Goal: Task Accomplishment & Management: Complete application form

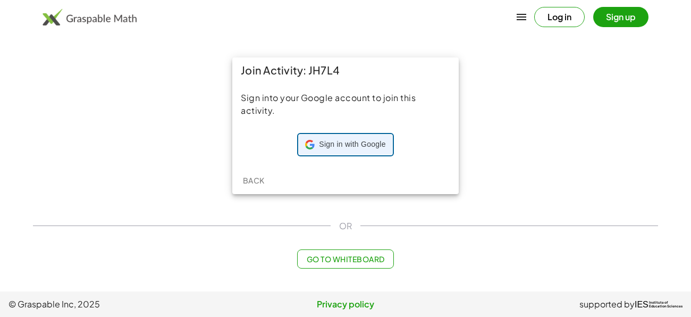
click at [305, 151] on div "Sign in with Google Sign in with Google. Opens in new tab" at bounding box center [345, 144] width 80 height 20
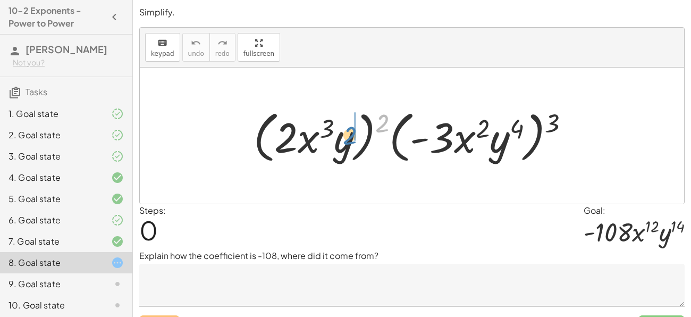
drag, startPoint x: 384, startPoint y: 123, endPoint x: 352, endPoint y: 134, distance: 34.5
click at [352, 134] on div at bounding box center [415, 135] width 335 height 61
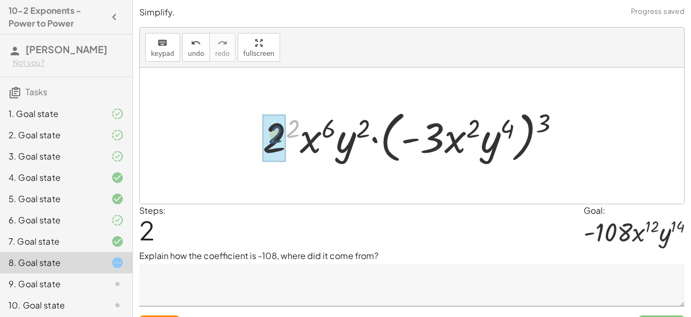
drag, startPoint x: 298, startPoint y: 122, endPoint x: 280, endPoint y: 129, distance: 18.7
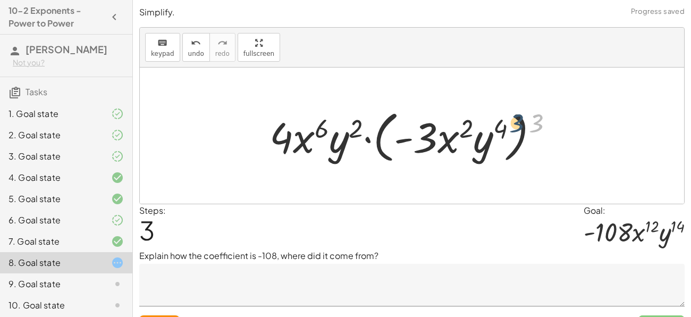
drag, startPoint x: 547, startPoint y: 123, endPoint x: 516, endPoint y: 124, distance: 31.4
click at [516, 124] on div at bounding box center [415, 135] width 303 height 61
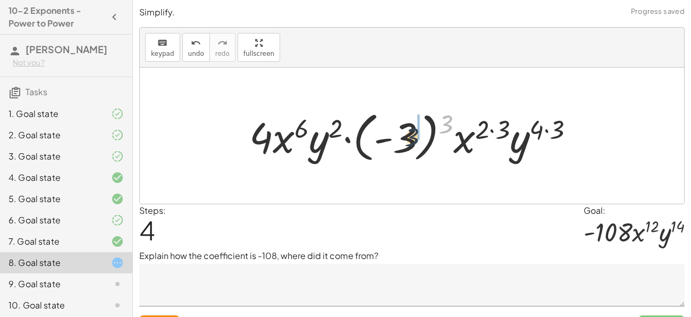
drag, startPoint x: 443, startPoint y: 119, endPoint x: 402, endPoint y: 136, distance: 44.1
click at [402, 136] on div at bounding box center [416, 135] width 344 height 59
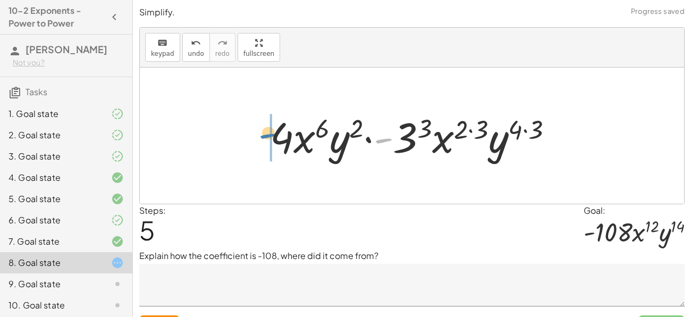
drag, startPoint x: 376, startPoint y: 140, endPoint x: 244, endPoint y: 135, distance: 131.9
click at [244, 135] on div "· ( · 2 · x 3 · y ) 2 · ( · - 3 · x 2 · y 4 ) 3 · 2 2 · x ( · 3 · 2 ) · y 2 · (…" at bounding box center [412, 135] width 544 height 136
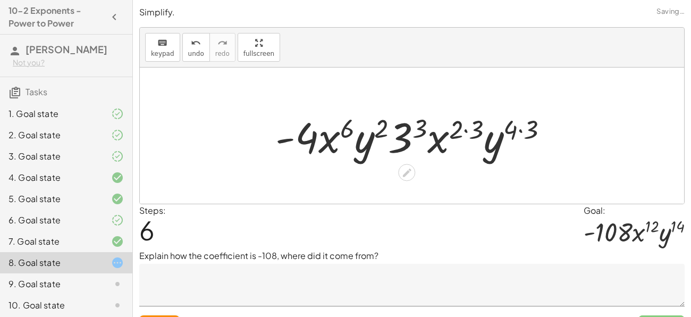
click at [531, 126] on div at bounding box center [416, 135] width 292 height 55
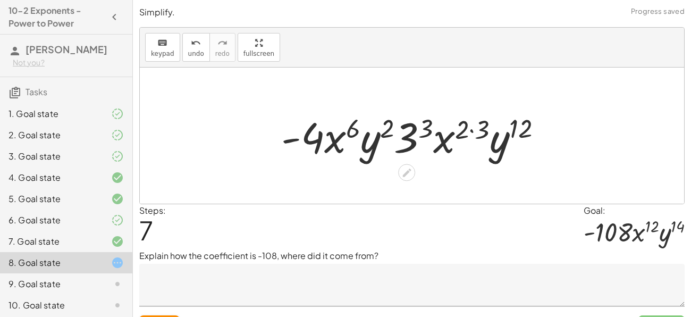
click at [483, 125] on div at bounding box center [416, 135] width 280 height 55
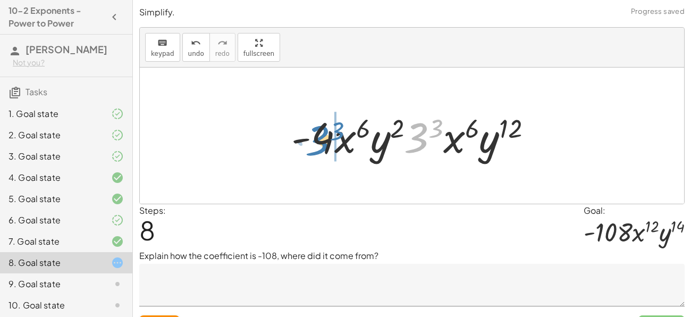
drag, startPoint x: 417, startPoint y: 145, endPoint x: 318, endPoint y: 148, distance: 98.9
click at [318, 148] on div at bounding box center [416, 135] width 260 height 55
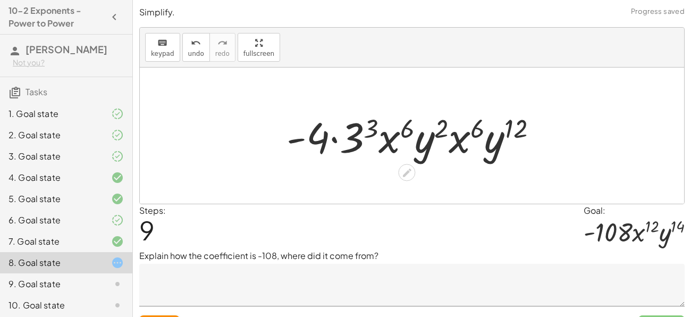
click at [321, 148] on div at bounding box center [416, 135] width 270 height 55
click at [334, 139] on div at bounding box center [416, 135] width 270 height 55
drag, startPoint x: 354, startPoint y: 145, endPoint x: 364, endPoint y: 134, distance: 13.5
click at [364, 134] on div at bounding box center [416, 135] width 270 height 55
click at [367, 126] on div at bounding box center [416, 135] width 270 height 55
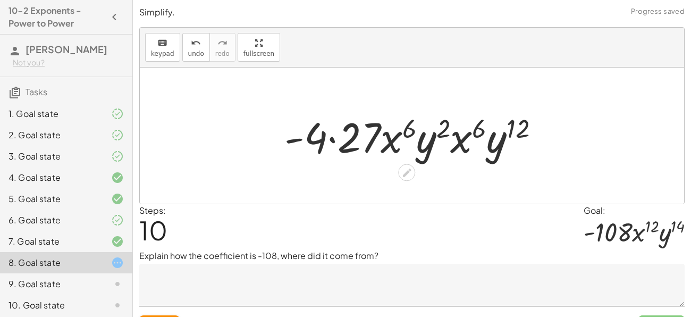
click at [362, 130] on div at bounding box center [416, 135] width 274 height 55
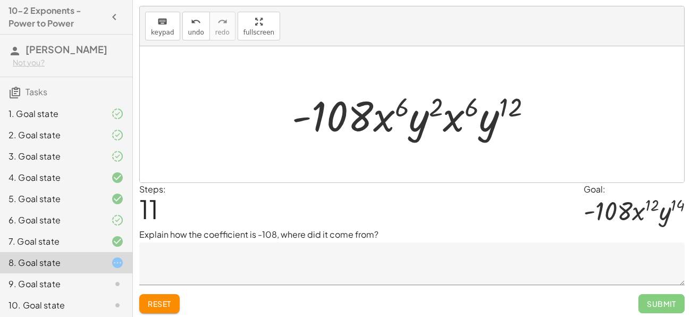
scroll to position [23, 0]
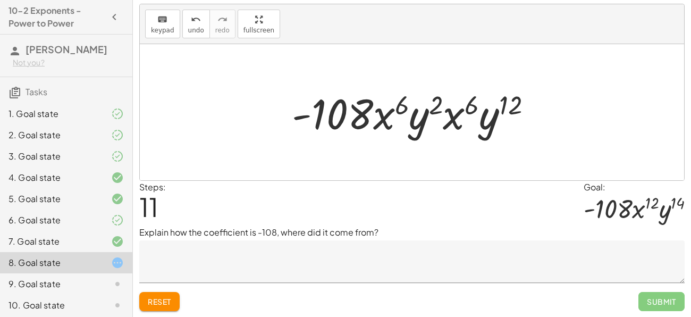
click at [377, 258] on textarea at bounding box center [411, 261] width 545 height 43
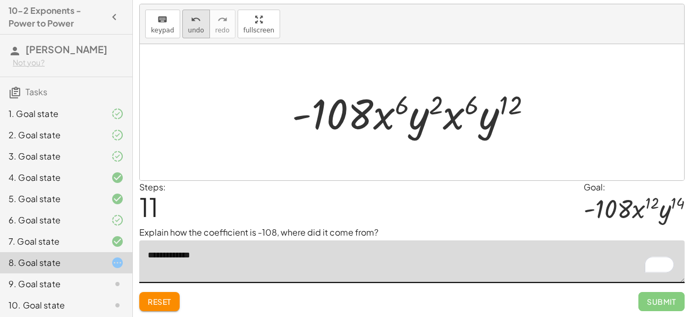
click at [191, 17] on icon "undo" at bounding box center [196, 19] width 10 height 13
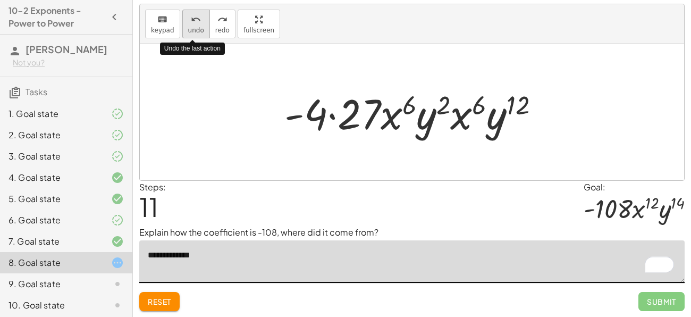
click at [191, 17] on icon "undo" at bounding box center [196, 19] width 10 height 13
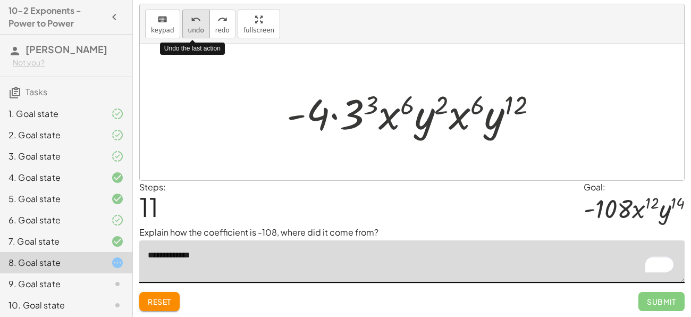
click at [191, 17] on icon "undo" at bounding box center [196, 19] width 10 height 13
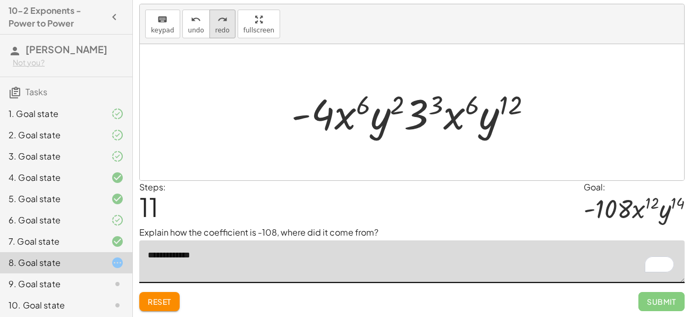
click at [223, 21] on div "redo" at bounding box center [222, 19] width 14 height 13
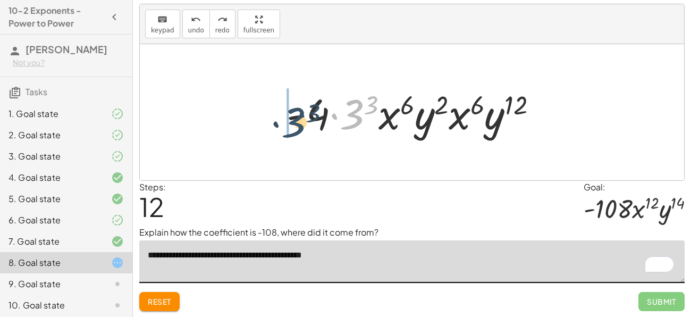
drag, startPoint x: 351, startPoint y: 111, endPoint x: 293, endPoint y: 119, distance: 58.5
click at [293, 119] on div at bounding box center [416, 112] width 270 height 55
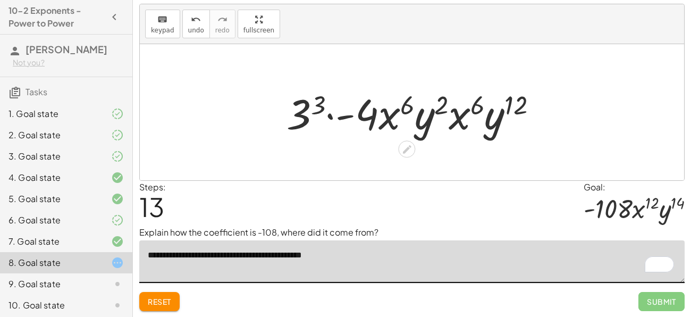
click at [319, 103] on div at bounding box center [416, 112] width 270 height 55
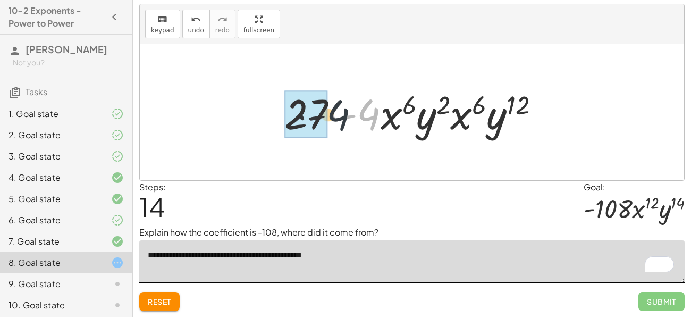
drag, startPoint x: 364, startPoint y: 118, endPoint x: 328, endPoint y: 119, distance: 35.1
click at [328, 119] on div at bounding box center [416, 112] width 274 height 55
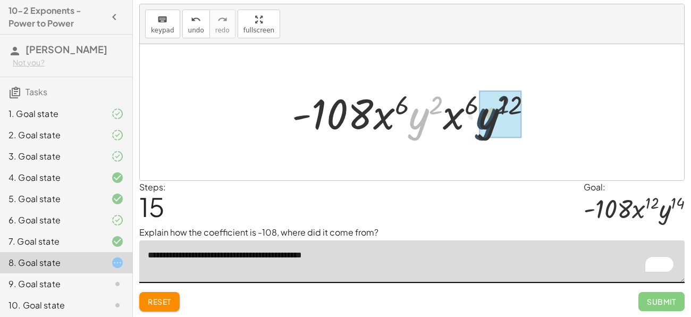
drag, startPoint x: 421, startPoint y: 114, endPoint x: 494, endPoint y: 114, distance: 73.3
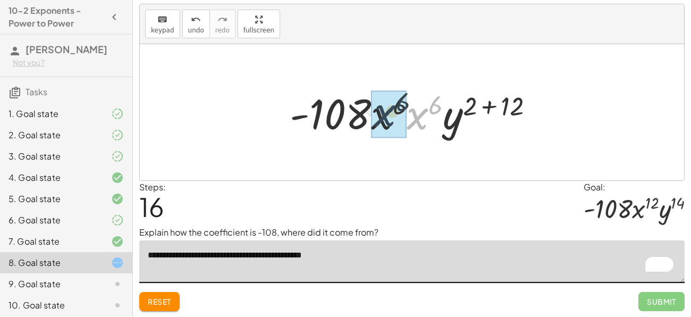
drag, startPoint x: 424, startPoint y: 109, endPoint x: 390, endPoint y: 105, distance: 34.7
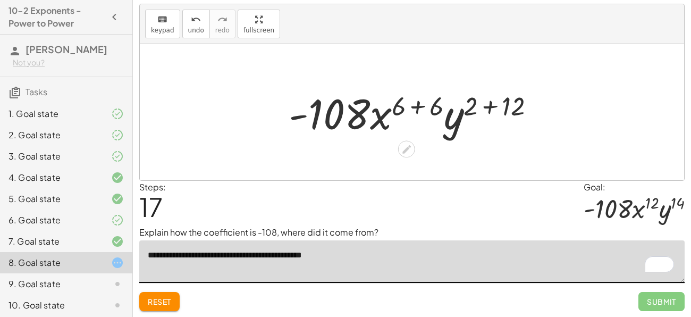
click at [479, 105] on div at bounding box center [415, 112] width 265 height 55
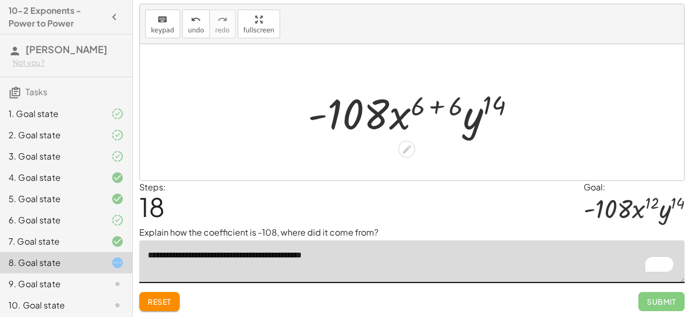
click at [449, 104] on div at bounding box center [415, 112] width 227 height 55
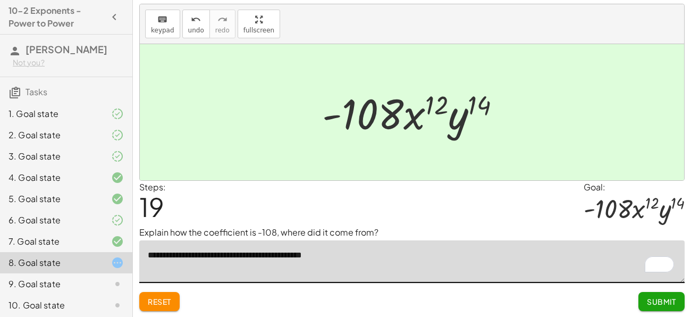
type textarea "**********"
click at [0, 0] on div "Simplify. keyboard keypad undo undo redo redo fullscreen · ( · 2 · x 3 · y ) 2 …" at bounding box center [0, 0] width 0 height 0
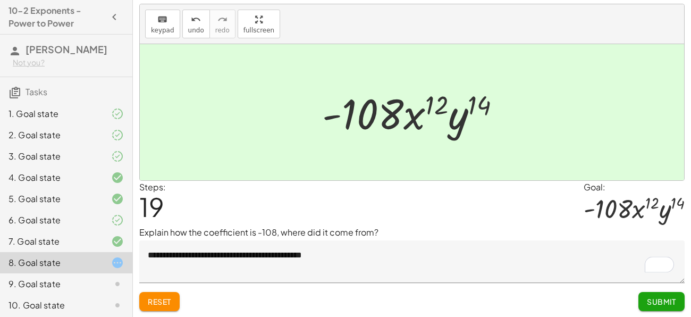
click at [660, 298] on span "Submit" at bounding box center [661, 302] width 29 height 10
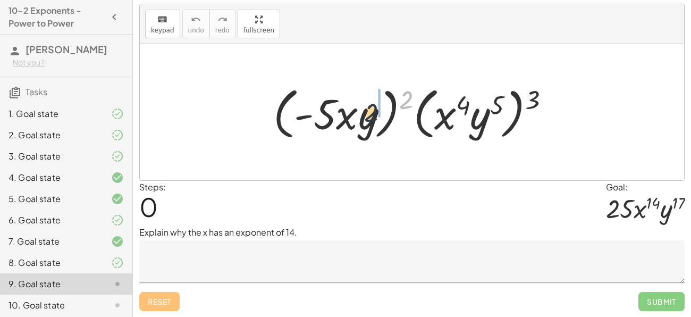
drag, startPoint x: 404, startPoint y: 91, endPoint x: 349, endPoint y: 107, distance: 57.0
click at [349, 107] on div at bounding box center [415, 112] width 295 height 61
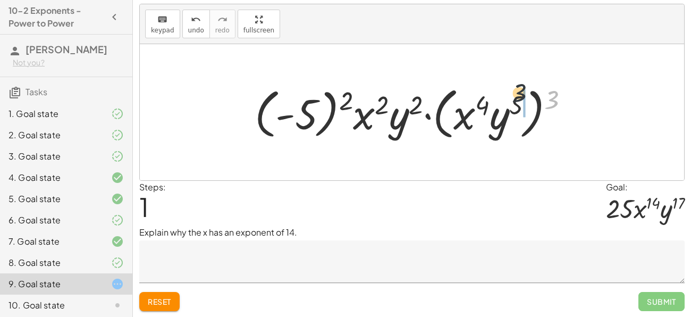
drag, startPoint x: 560, startPoint y: 98, endPoint x: 518, endPoint y: 90, distance: 42.1
click at [518, 90] on div at bounding box center [416, 112] width 334 height 61
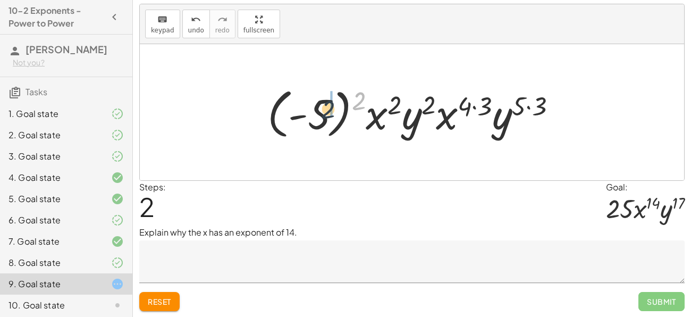
drag, startPoint x: 359, startPoint y: 97, endPoint x: 325, endPoint y: 107, distance: 34.8
click at [325, 107] on div at bounding box center [416, 112] width 308 height 59
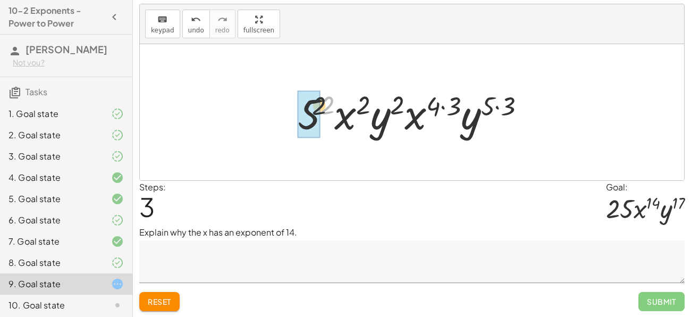
drag, startPoint x: 332, startPoint y: 105, endPoint x: 319, endPoint y: 106, distance: 12.3
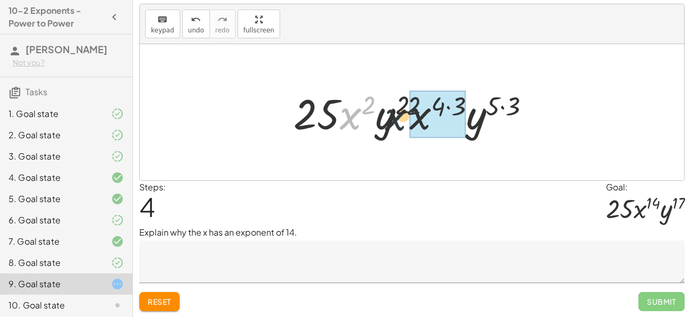
drag, startPoint x: 348, startPoint y: 124, endPoint x: 405, endPoint y: 126, distance: 57.4
click at [405, 126] on div at bounding box center [416, 112] width 256 height 55
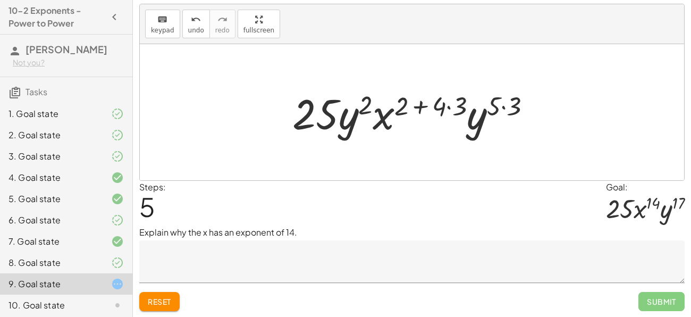
click at [442, 105] on div at bounding box center [416, 112] width 258 height 55
click at [449, 106] on div at bounding box center [416, 112] width 258 height 55
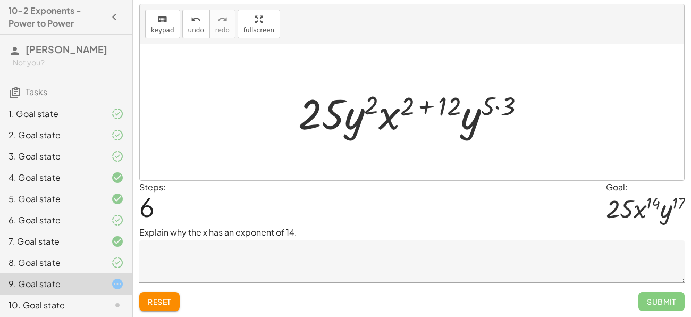
click at [445, 105] on div at bounding box center [416, 112] width 246 height 55
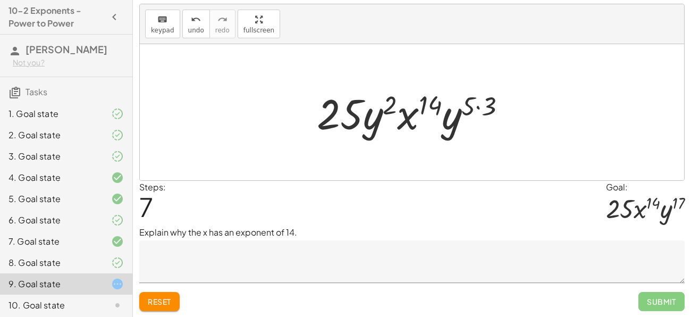
click at [470, 113] on div at bounding box center [415, 112] width 208 height 55
click at [473, 103] on div at bounding box center [415, 112] width 208 height 55
click at [480, 105] on div at bounding box center [415, 112] width 208 height 55
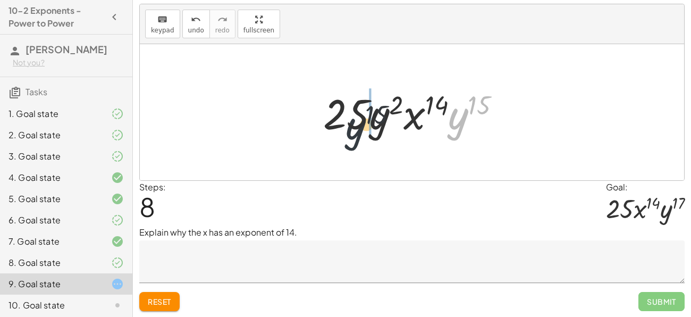
drag, startPoint x: 469, startPoint y: 121, endPoint x: 361, endPoint y: 132, distance: 107.9
click at [361, 132] on div at bounding box center [416, 112] width 197 height 55
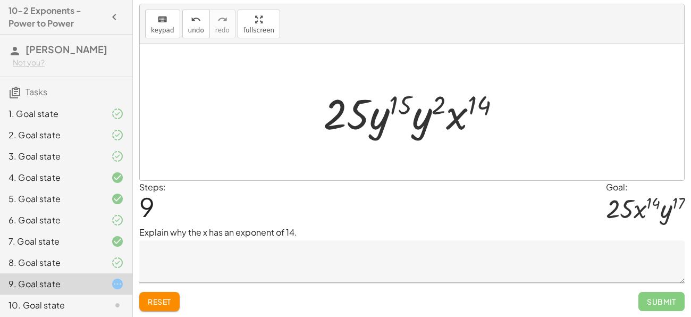
click at [405, 97] on div at bounding box center [416, 112] width 197 height 55
drag, startPoint x: 405, startPoint y: 97, endPoint x: 449, endPoint y: 92, distance: 43.3
click at [449, 92] on div at bounding box center [416, 112] width 197 height 55
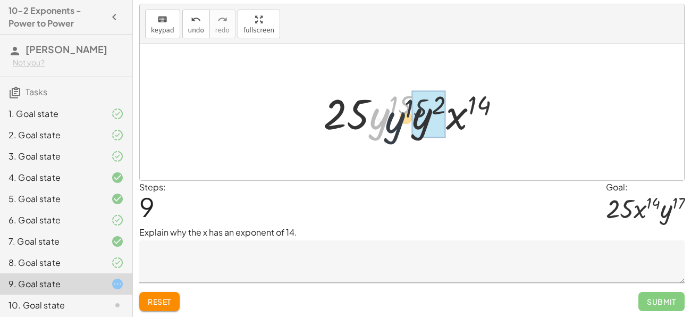
drag, startPoint x: 379, startPoint y: 119, endPoint x: 408, endPoint y: 122, distance: 28.3
click at [408, 122] on div at bounding box center [416, 112] width 197 height 55
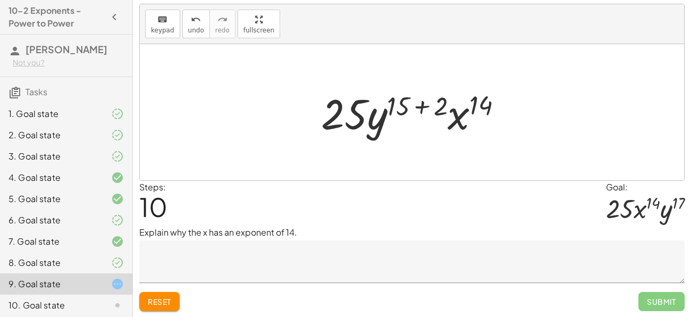
click at [401, 103] on div at bounding box center [416, 112] width 200 height 55
click at [420, 106] on div at bounding box center [416, 112] width 200 height 55
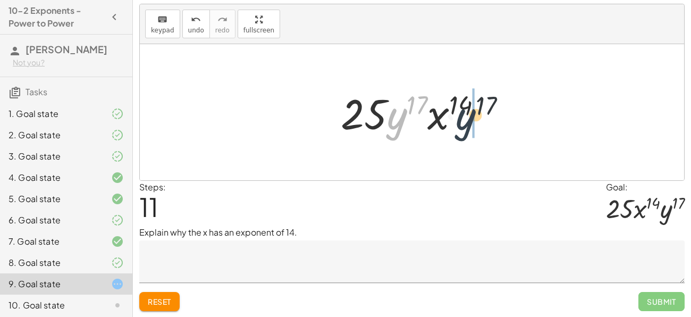
drag, startPoint x: 398, startPoint y: 123, endPoint x: 472, endPoint y: 123, distance: 74.9
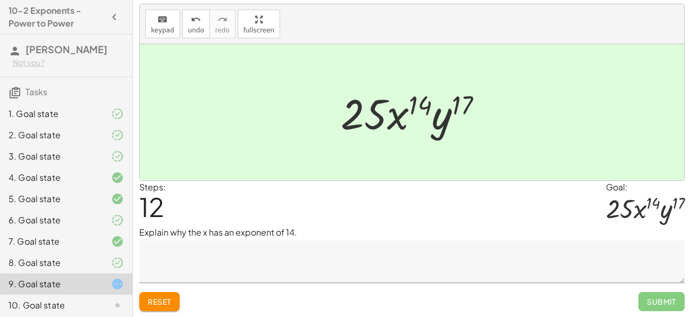
click at [373, 244] on textarea at bounding box center [411, 261] width 545 height 43
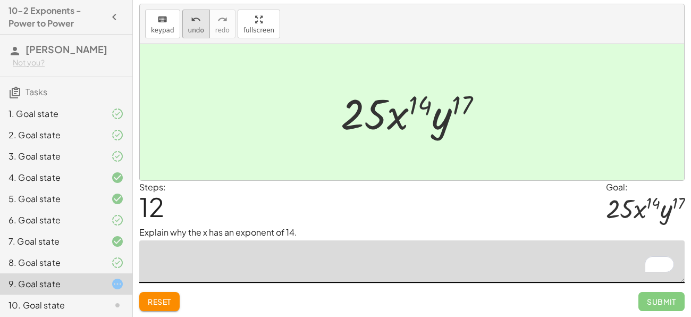
click at [195, 36] on button "undo undo" at bounding box center [196, 24] width 28 height 29
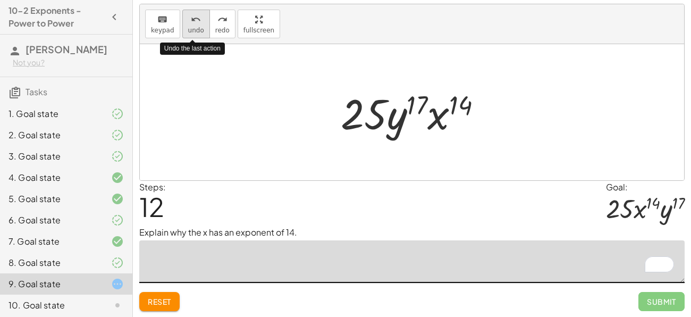
click at [195, 36] on button "undo undo" at bounding box center [196, 24] width 28 height 29
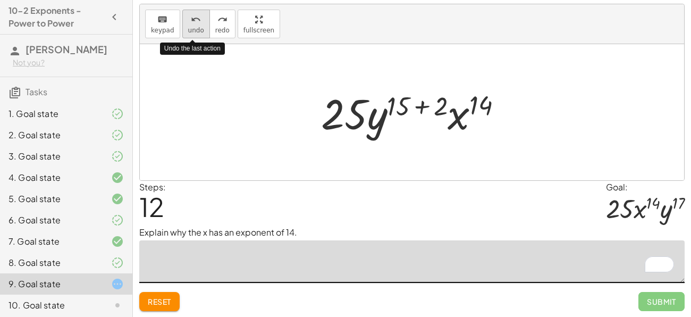
click at [195, 33] on button "undo undo" at bounding box center [196, 24] width 28 height 29
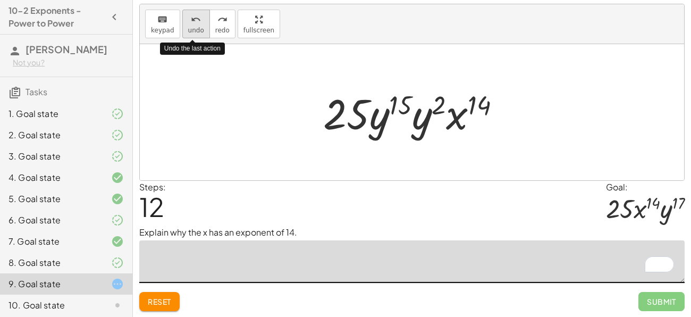
click at [195, 33] on button "undo undo" at bounding box center [196, 24] width 28 height 29
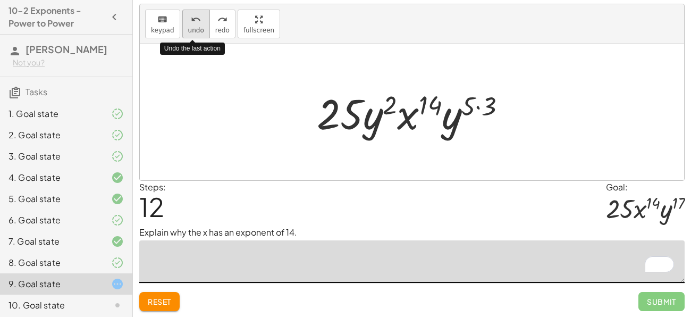
click at [195, 33] on button "undo undo" at bounding box center [196, 24] width 28 height 29
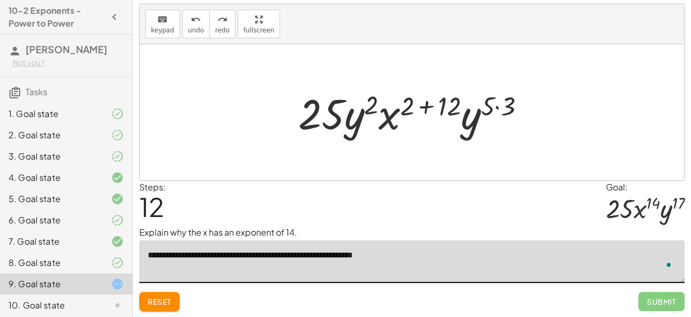
type textarea "**********"
click at [222, 29] on span "redo" at bounding box center [222, 30] width 14 height 7
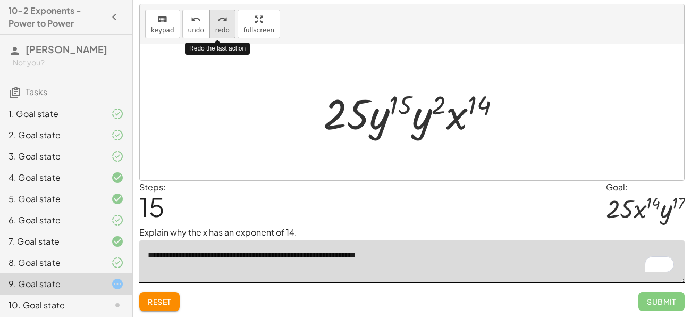
click at [222, 29] on span "redo" at bounding box center [222, 30] width 14 height 7
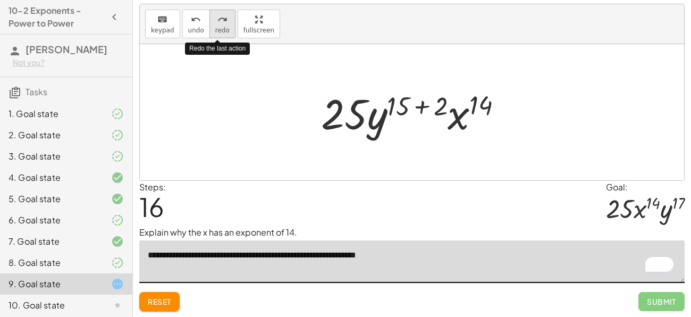
click at [222, 29] on span "redo" at bounding box center [222, 30] width 14 height 7
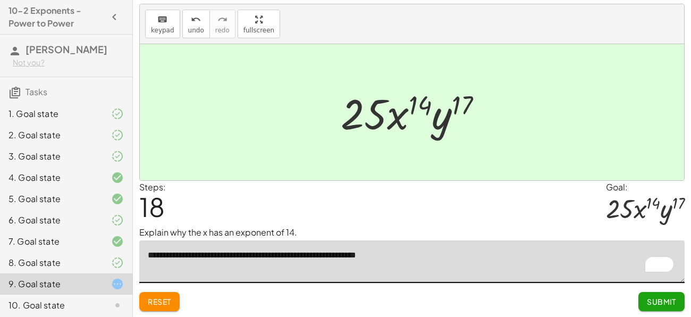
click at [660, 305] on span "Submit" at bounding box center [661, 302] width 29 height 10
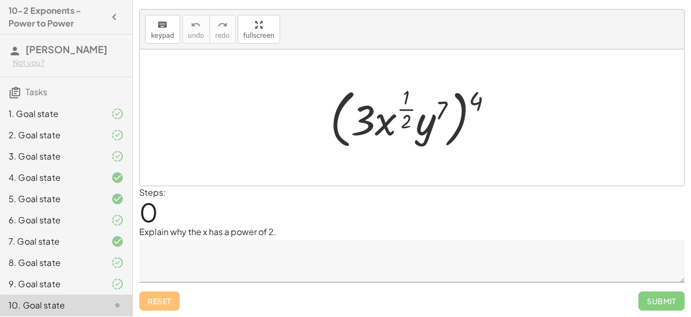
scroll to position [18, 0]
drag, startPoint x: 476, startPoint y: 94, endPoint x: 449, endPoint y: 104, distance: 29.2
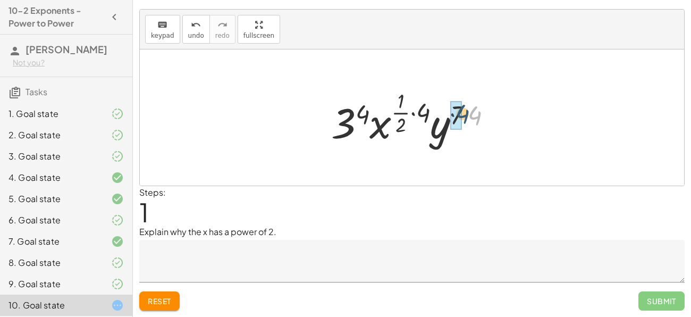
drag, startPoint x: 476, startPoint y: 113, endPoint x: 463, endPoint y: 112, distance: 13.4
click at [463, 112] on div at bounding box center [416, 117] width 180 height 63
drag, startPoint x: 430, startPoint y: 109, endPoint x: 410, endPoint y: 107, distance: 20.9
click at [410, 107] on div at bounding box center [416, 117] width 178 height 63
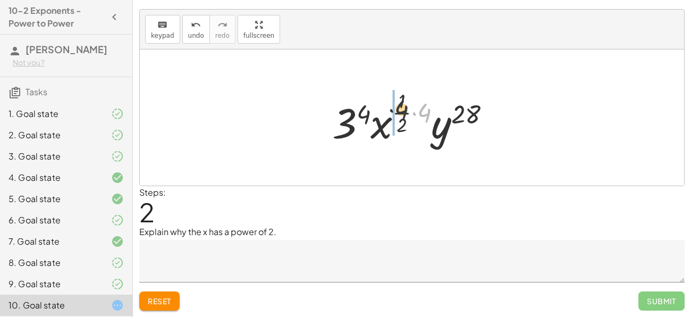
drag, startPoint x: 422, startPoint y: 108, endPoint x: 393, endPoint y: 105, distance: 28.9
click at [414, 113] on div at bounding box center [416, 117] width 178 height 63
click at [410, 112] on div at bounding box center [416, 117] width 178 height 63
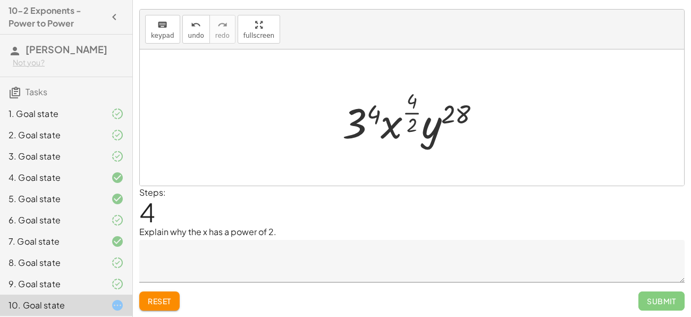
click at [410, 112] on div at bounding box center [415, 117] width 157 height 63
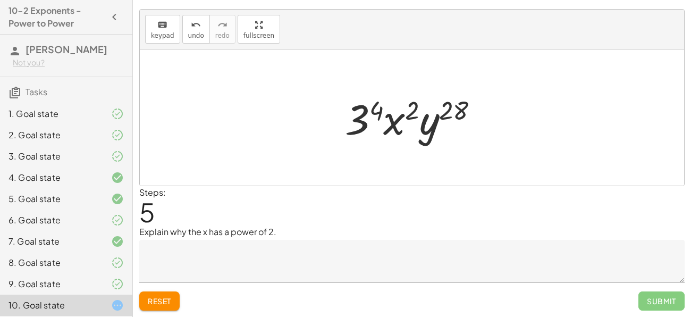
click at [376, 111] on div at bounding box center [416, 117] width 153 height 55
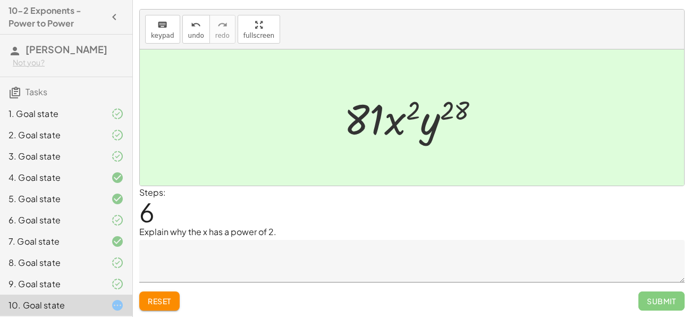
click at [340, 253] on textarea at bounding box center [411, 261] width 545 height 43
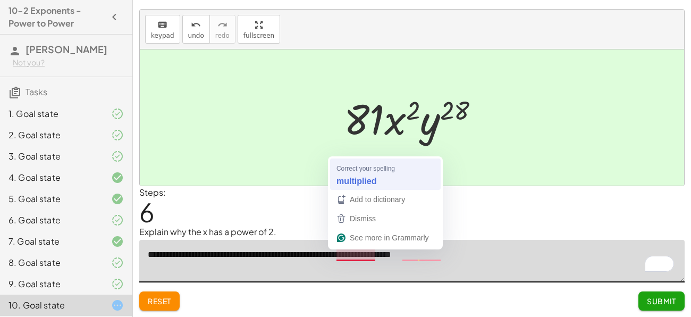
type textarea "**********"
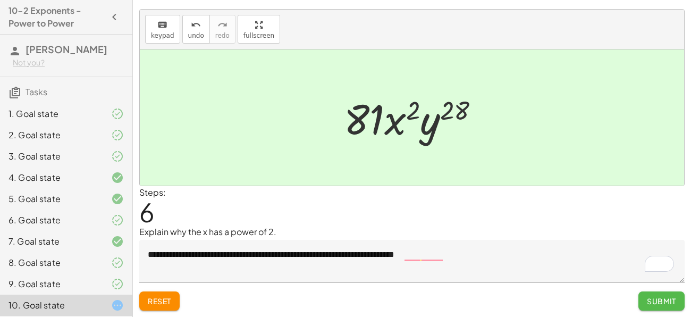
click at [654, 305] on button "Submit" at bounding box center [661, 300] width 46 height 19
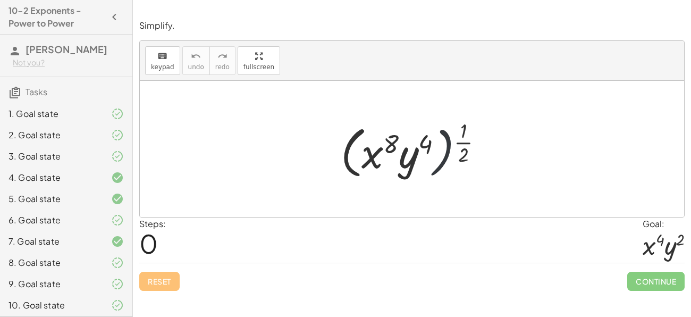
click at [433, 145] on div at bounding box center [415, 149] width 161 height 66
drag, startPoint x: 462, startPoint y: 143, endPoint x: 429, endPoint y: 146, distance: 32.5
click at [429, 146] on div at bounding box center [415, 149] width 161 height 66
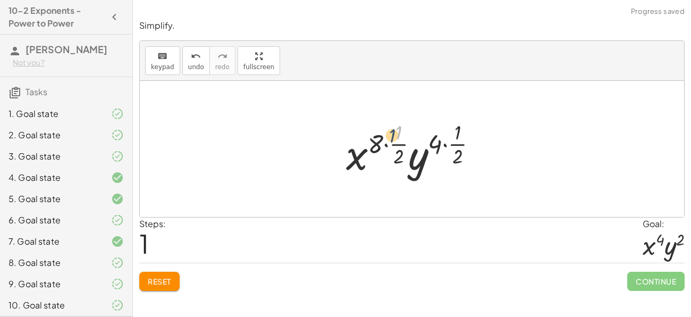
drag, startPoint x: 398, startPoint y: 138, endPoint x: 390, endPoint y: 141, distance: 8.1
click at [390, 141] on div at bounding box center [416, 148] width 150 height 63
drag, startPoint x: 379, startPoint y: 143, endPoint x: 408, endPoint y: 131, distance: 30.9
click at [408, 131] on div at bounding box center [416, 148] width 150 height 63
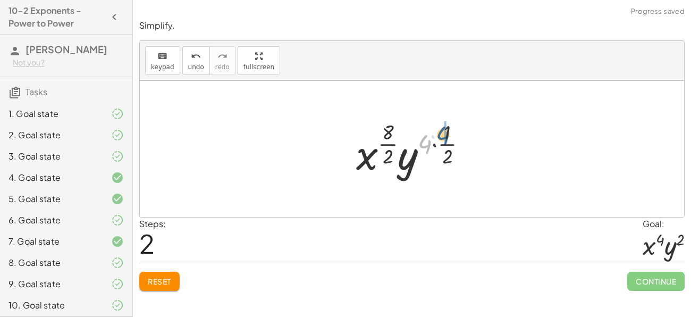
drag, startPoint x: 429, startPoint y: 142, endPoint x: 448, endPoint y: 134, distance: 20.7
click at [448, 134] on div at bounding box center [416, 148] width 130 height 63
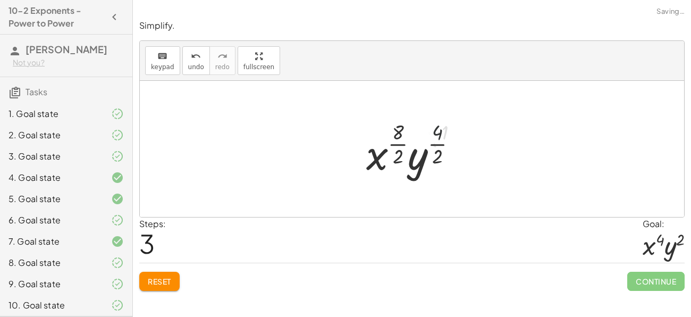
click at [442, 134] on div at bounding box center [415, 148] width 109 height 63
click at [438, 144] on div at bounding box center [415, 148] width 109 height 63
click at [403, 149] on div at bounding box center [416, 148] width 105 height 63
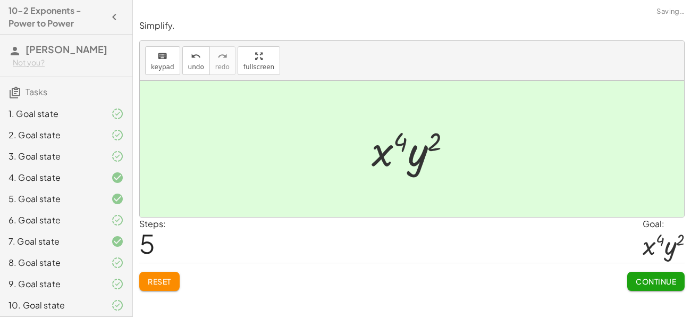
click at [651, 283] on span "Continue" at bounding box center [656, 281] width 40 height 10
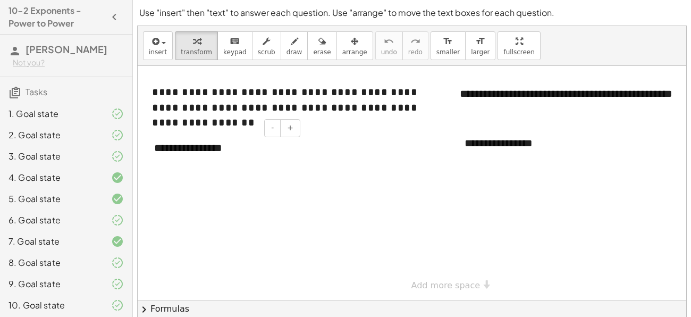
click at [274, 152] on div "**********" at bounding box center [222, 148] width 159 height 37
